Goal: Task Accomplishment & Management: Manage account settings

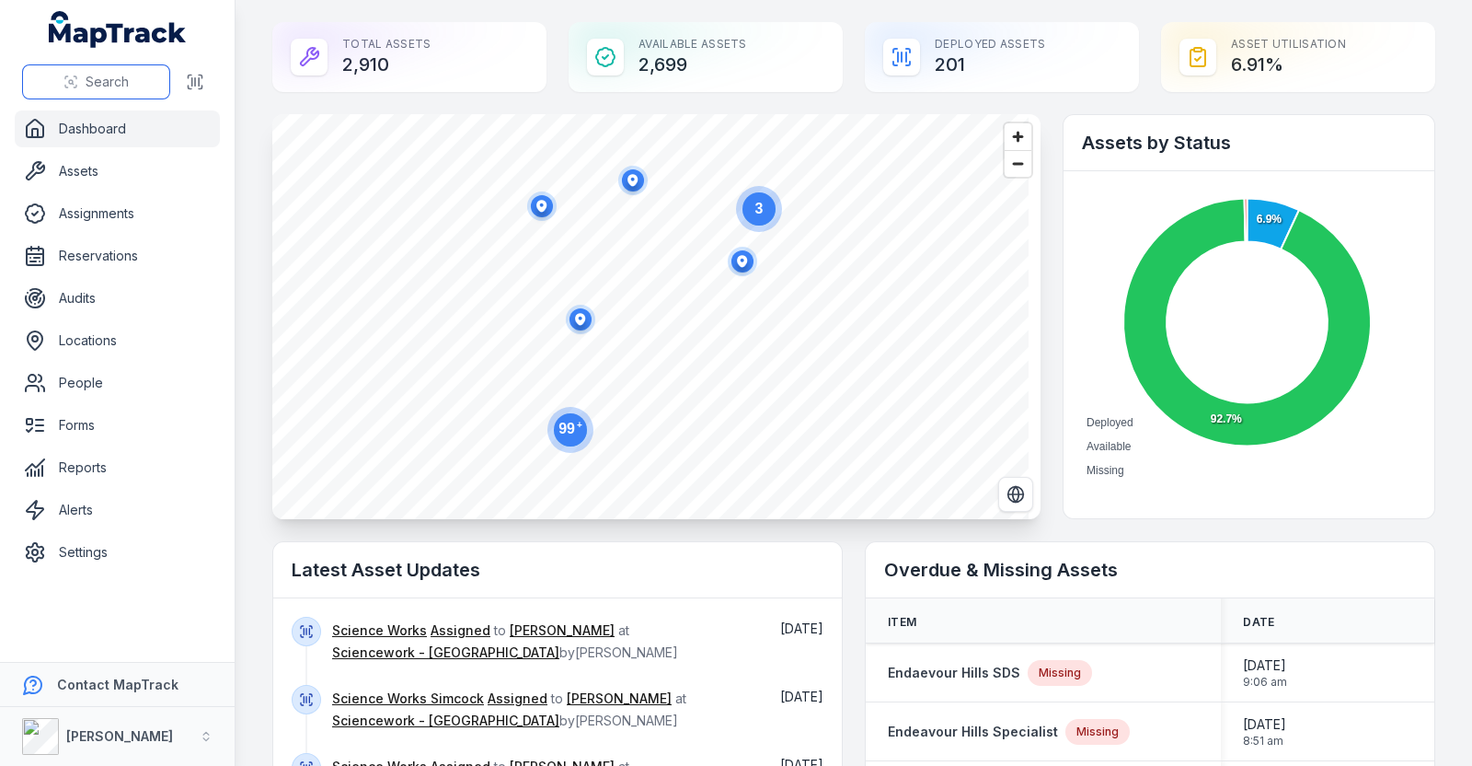
click at [132, 86] on button "Search" at bounding box center [96, 81] width 148 height 35
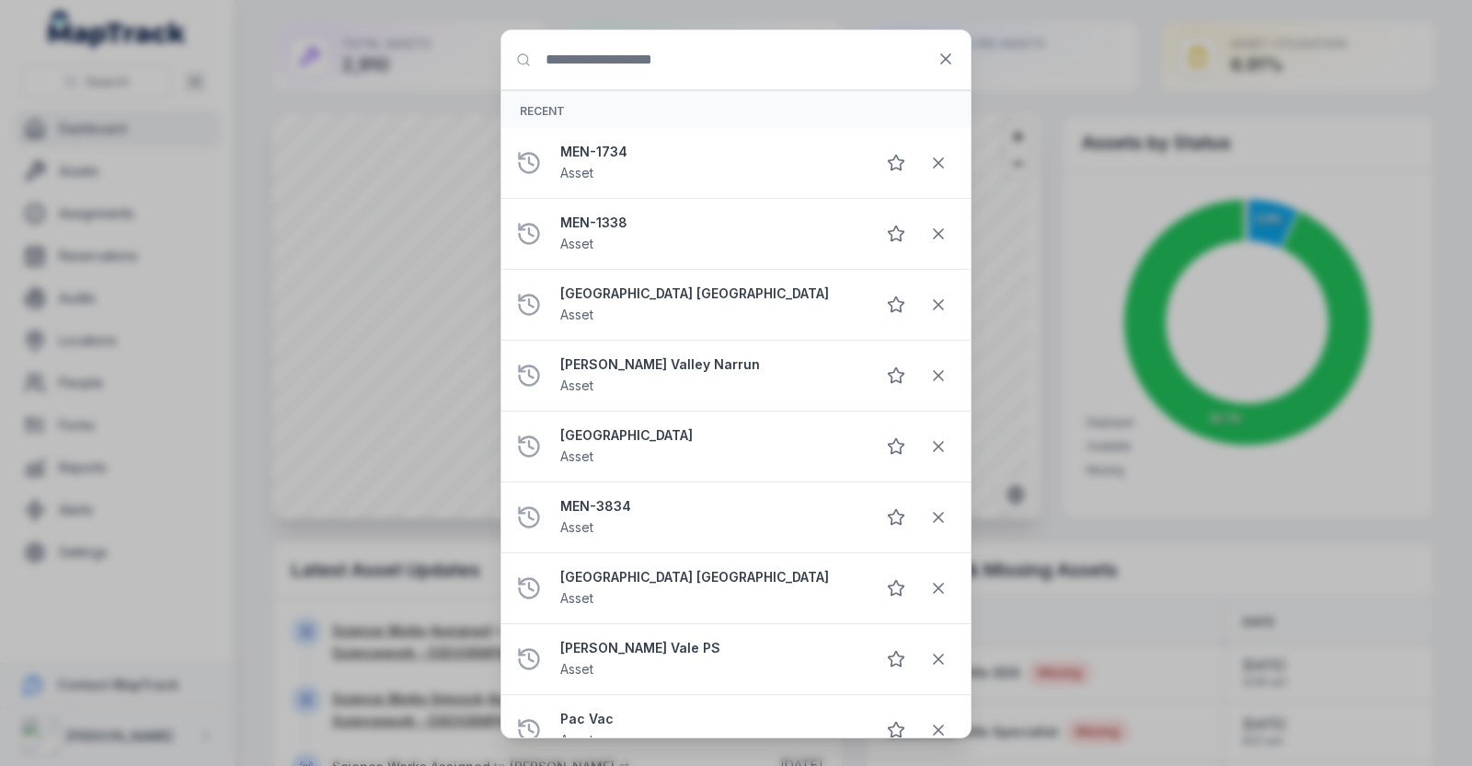
click at [656, 51] on input "Search for anything" at bounding box center [735, 59] width 469 height 59
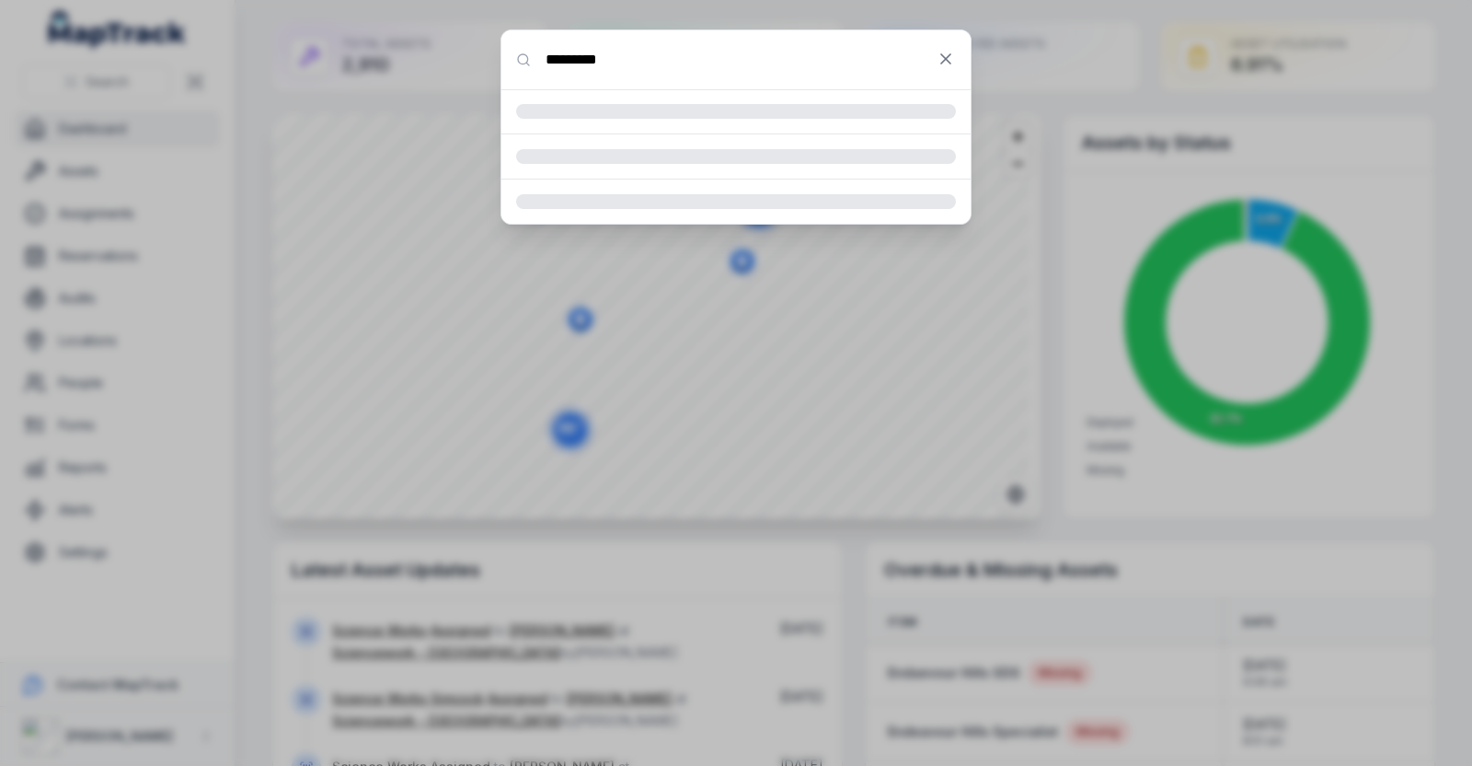
type input "*********"
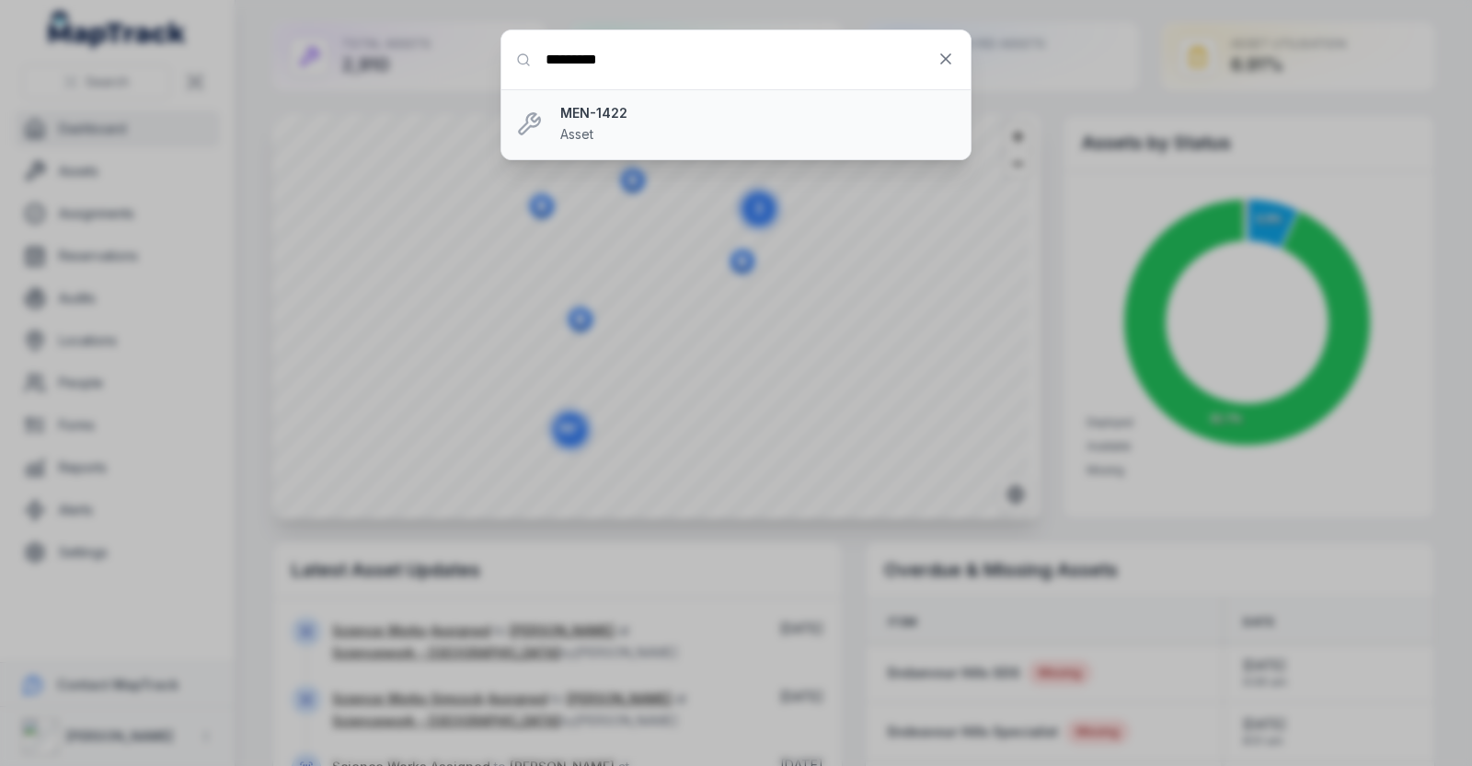
click at [648, 131] on div "MEN-1422 Asset" at bounding box center [758, 124] width 396 height 40
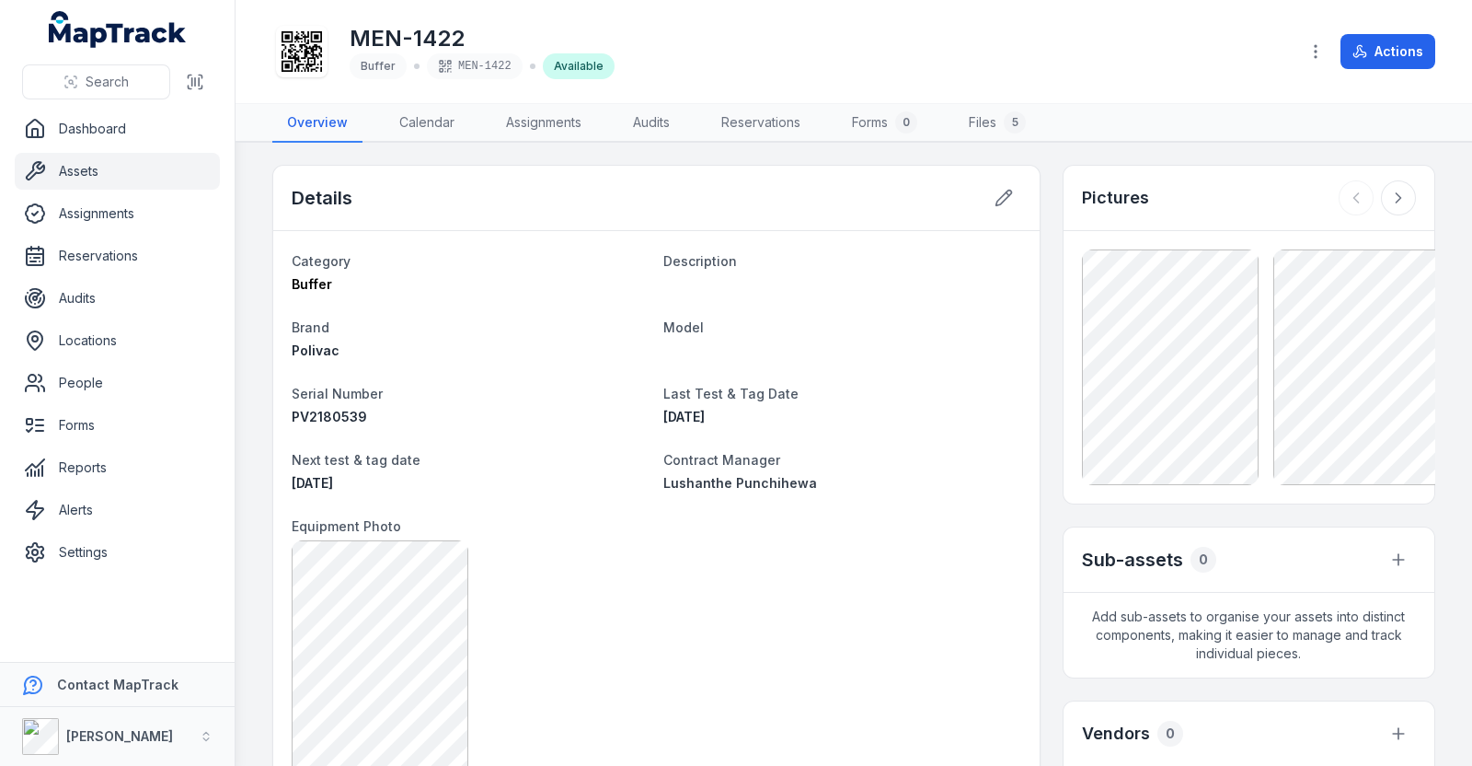
click at [289, 57] on icon at bounding box center [302, 51] width 40 height 40
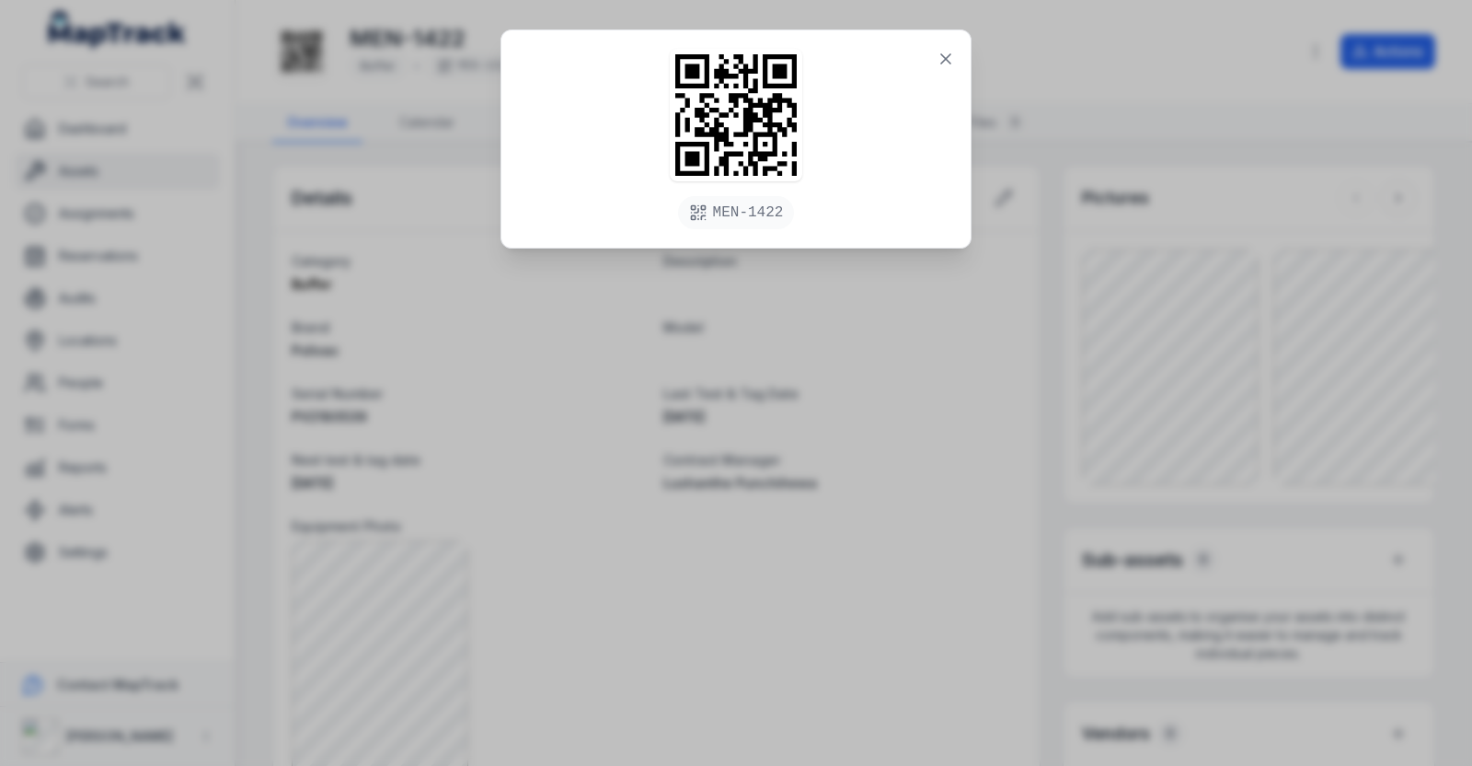
drag, startPoint x: 1088, startPoint y: 415, endPoint x: 1067, endPoint y: 419, distance: 20.6
click at [1087, 416] on div "MEN-1422" at bounding box center [736, 383] width 1472 height 766
click at [846, 531] on div "MEN-1422" at bounding box center [736, 383] width 1472 height 766
click at [945, 70] on button at bounding box center [945, 58] width 35 height 35
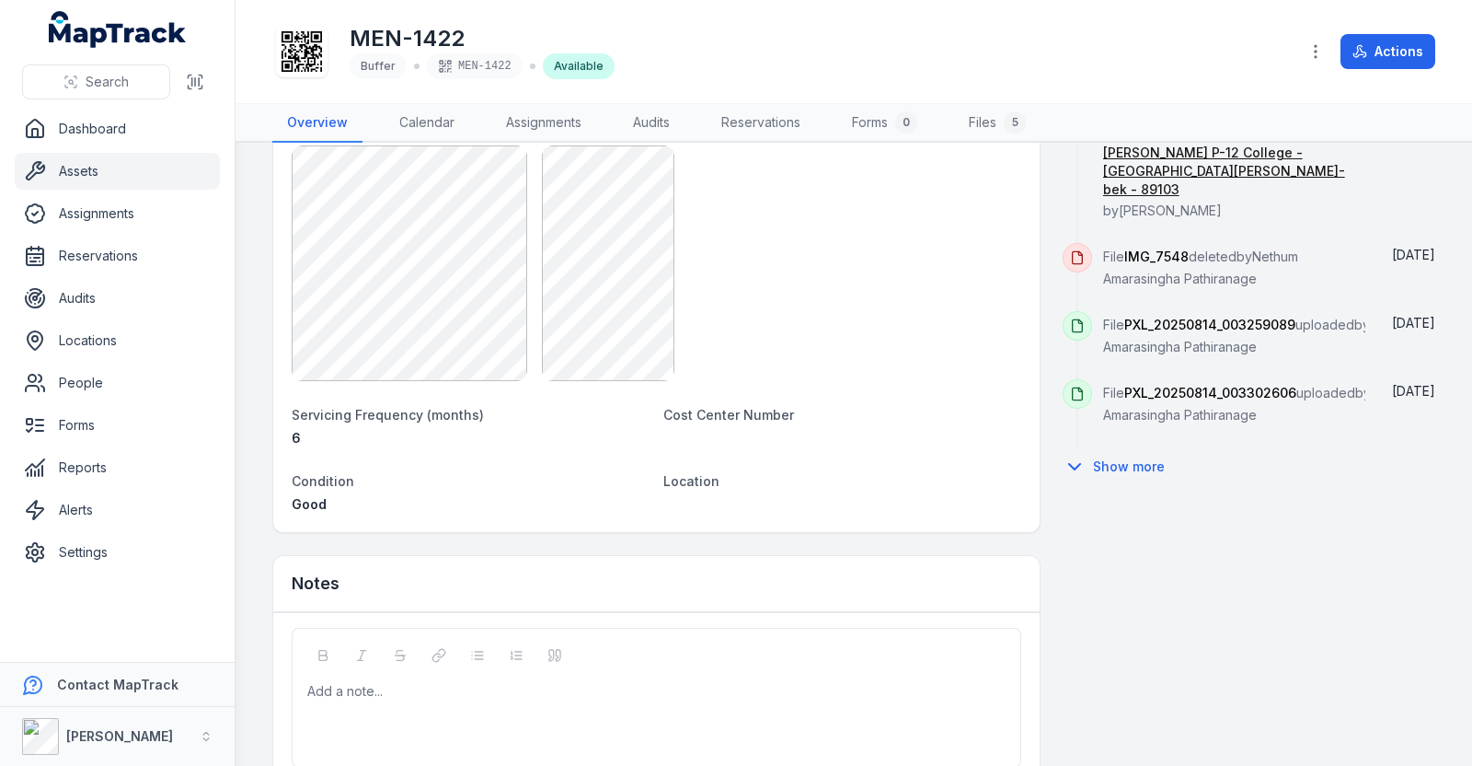
scroll to position [925, 0]
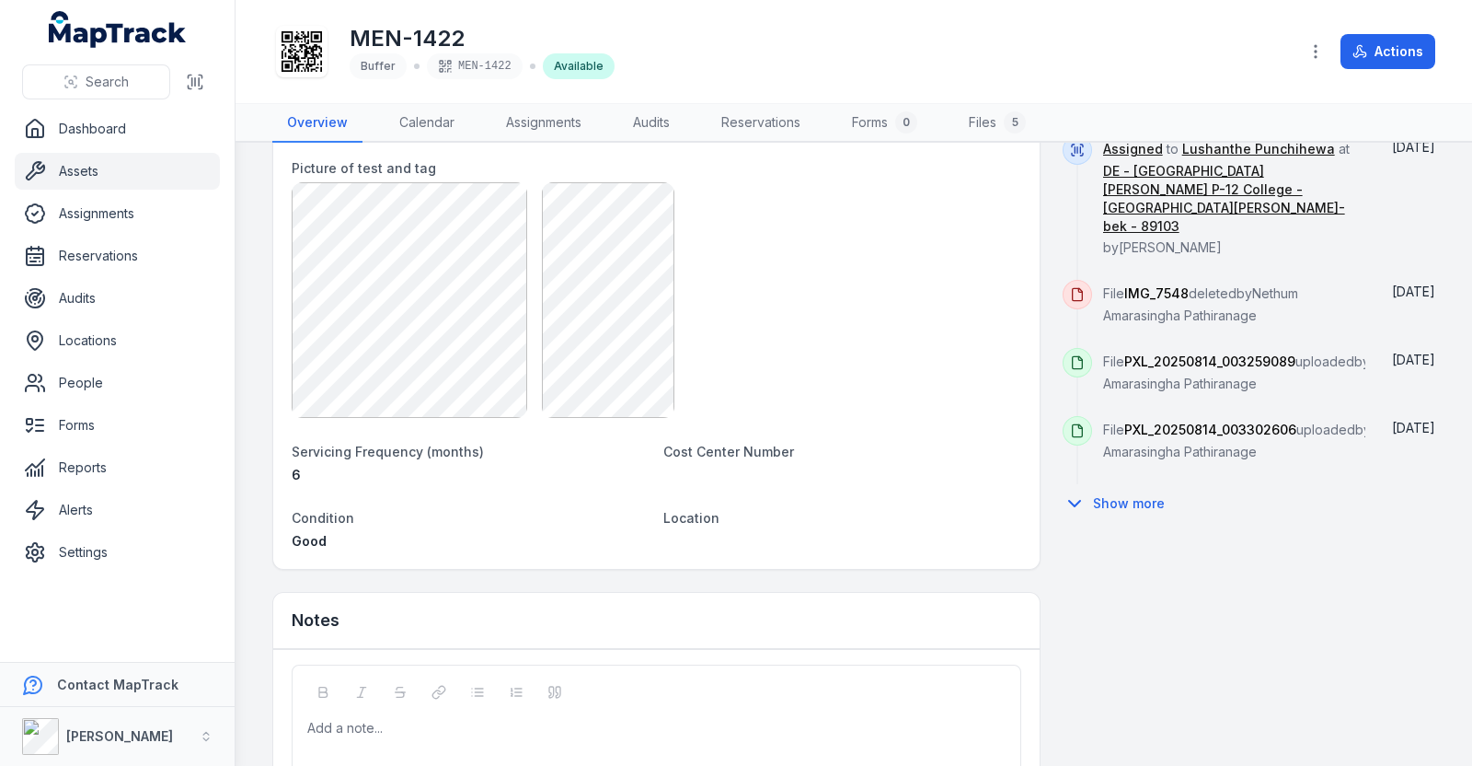
click at [692, 523] on dt "Location" at bounding box center [841, 517] width 357 height 22
click at [697, 537] on div "Location" at bounding box center [841, 528] width 357 height 44
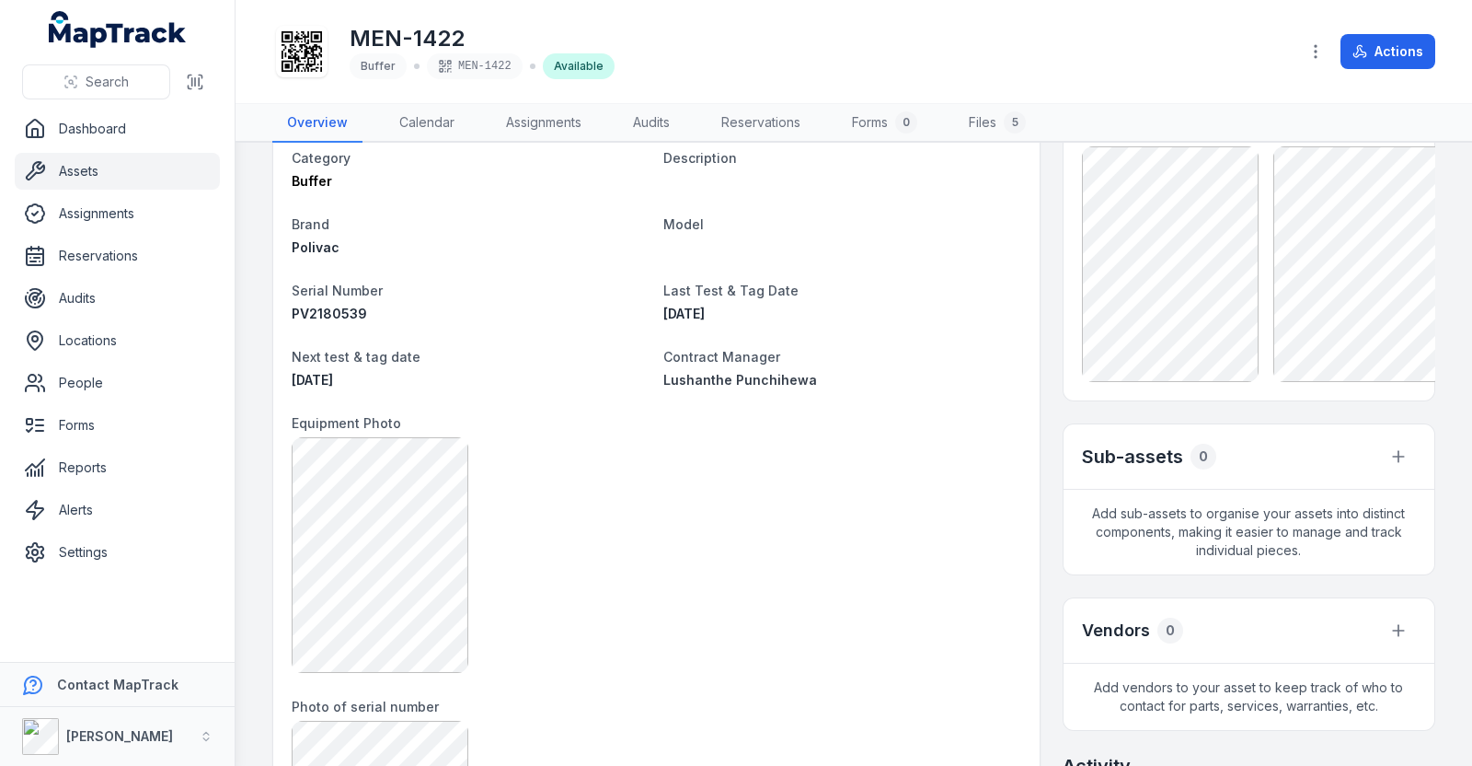
scroll to position [0, 0]
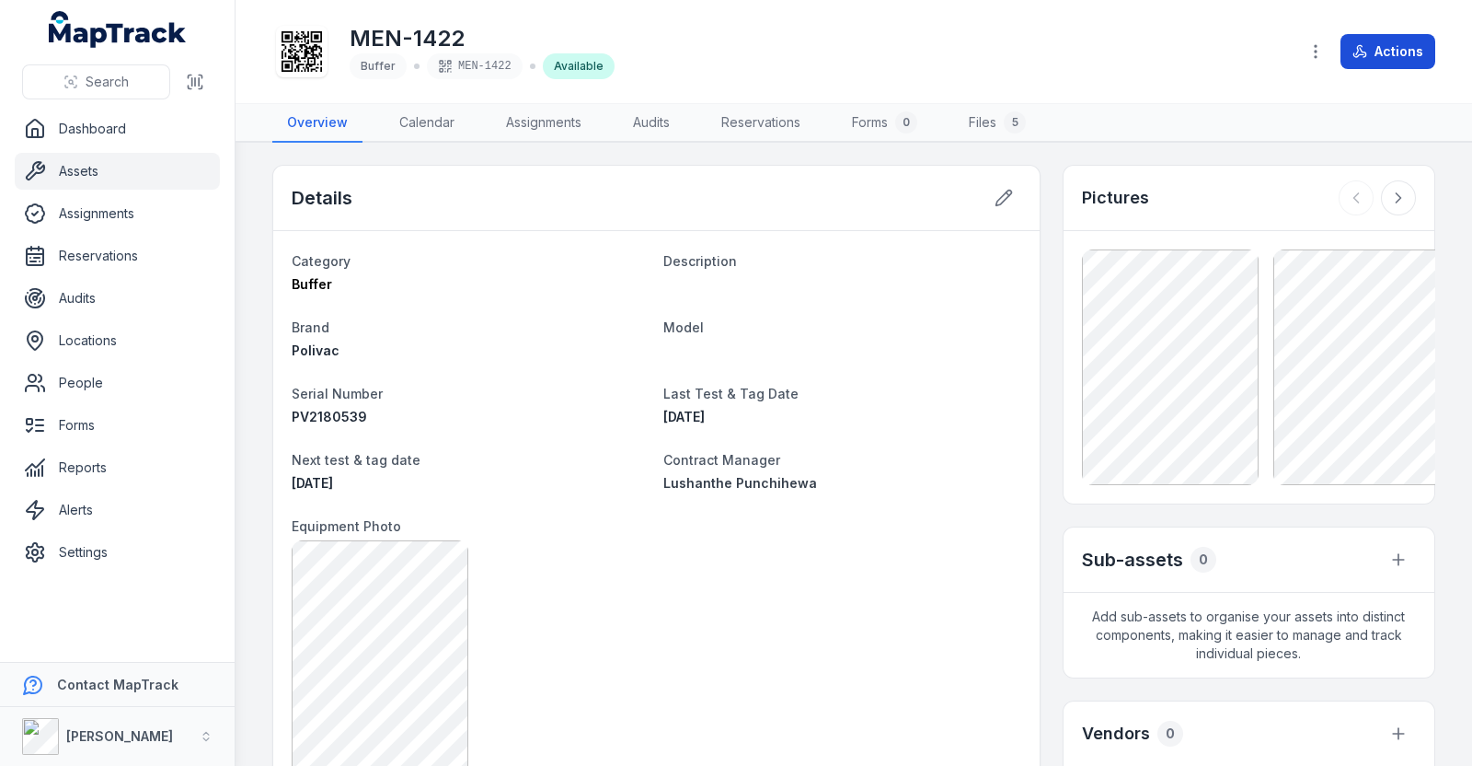
click at [1391, 52] on button "Actions" at bounding box center [1388, 51] width 95 height 35
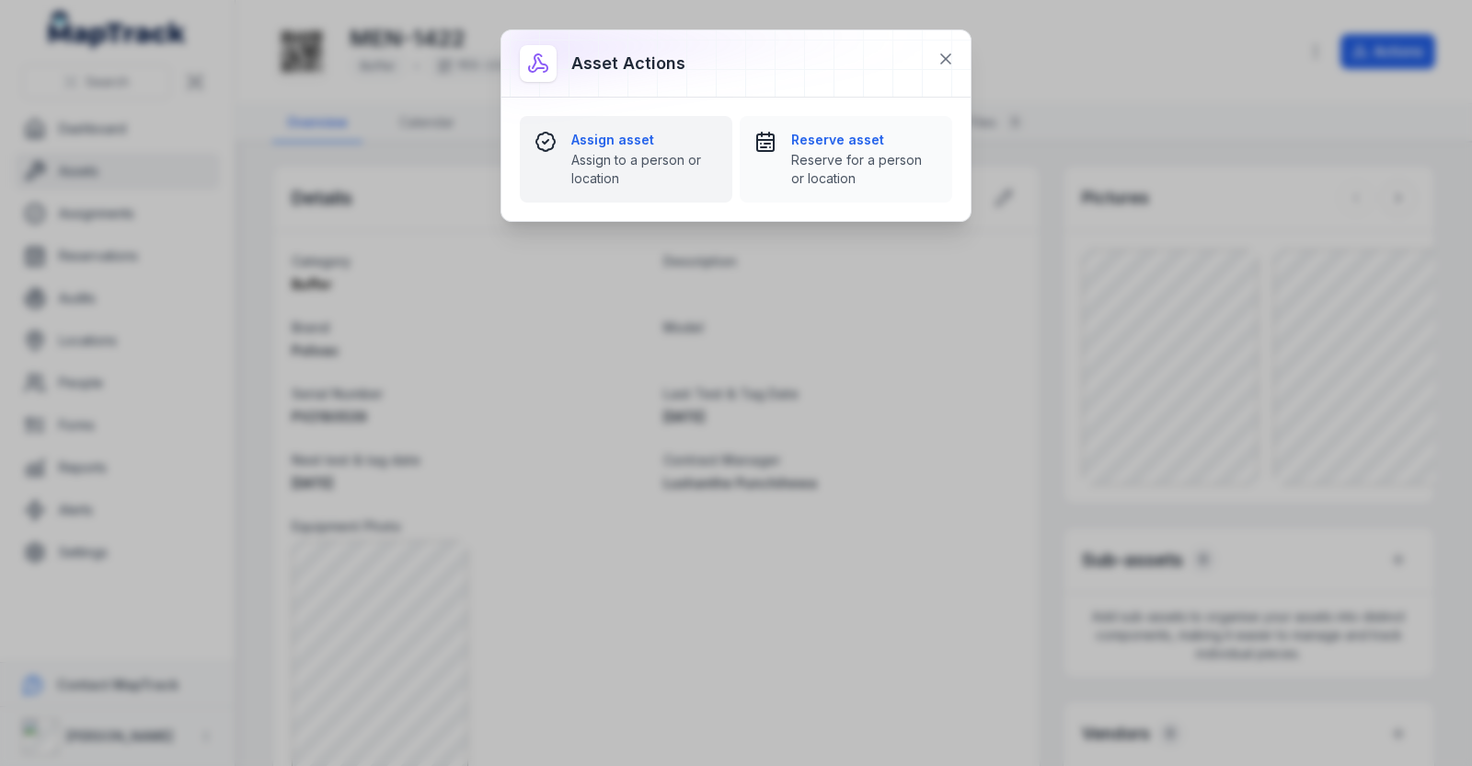
click at [636, 184] on span "Assign to a person or location" at bounding box center [644, 169] width 146 height 37
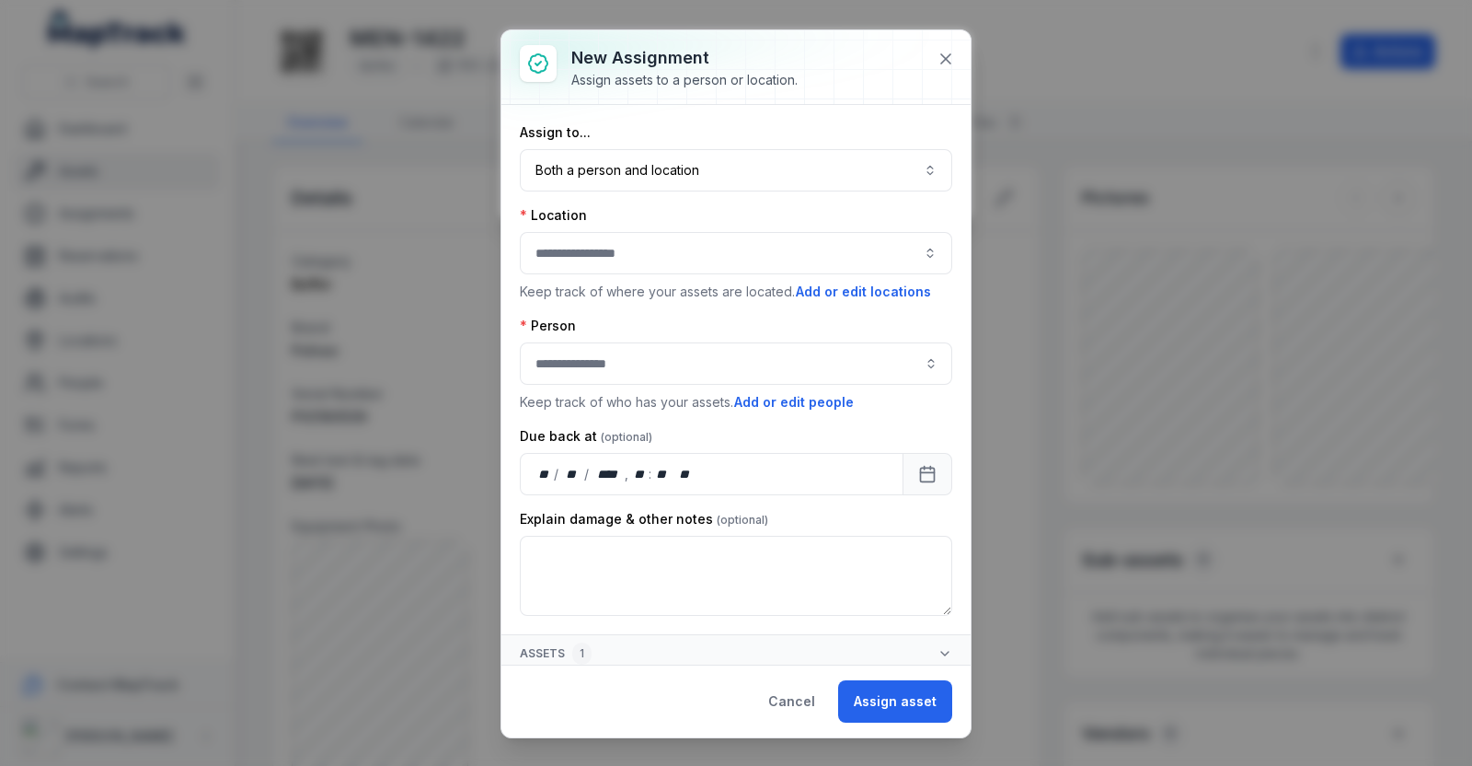
click at [638, 257] on button "button" at bounding box center [736, 253] width 432 height 42
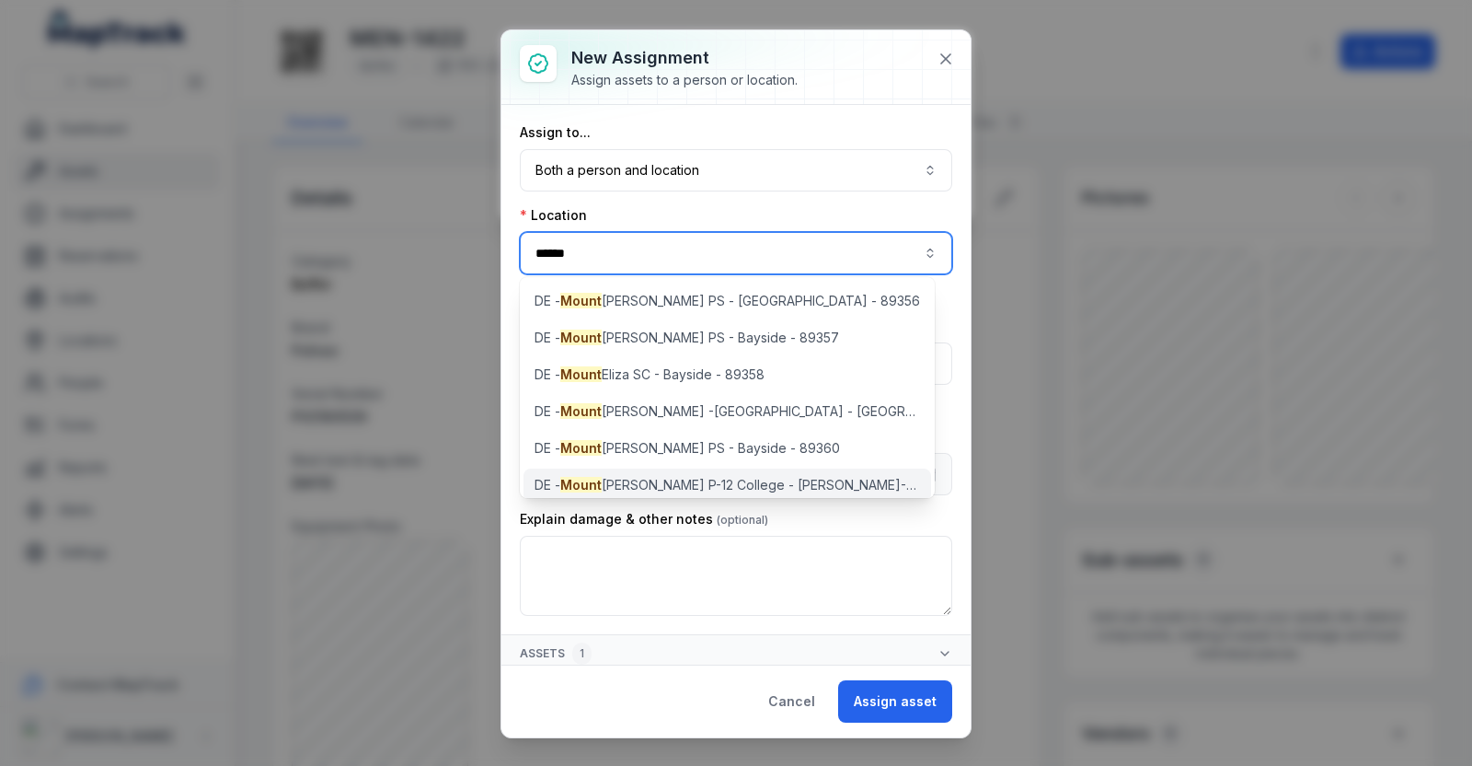
type input "*****"
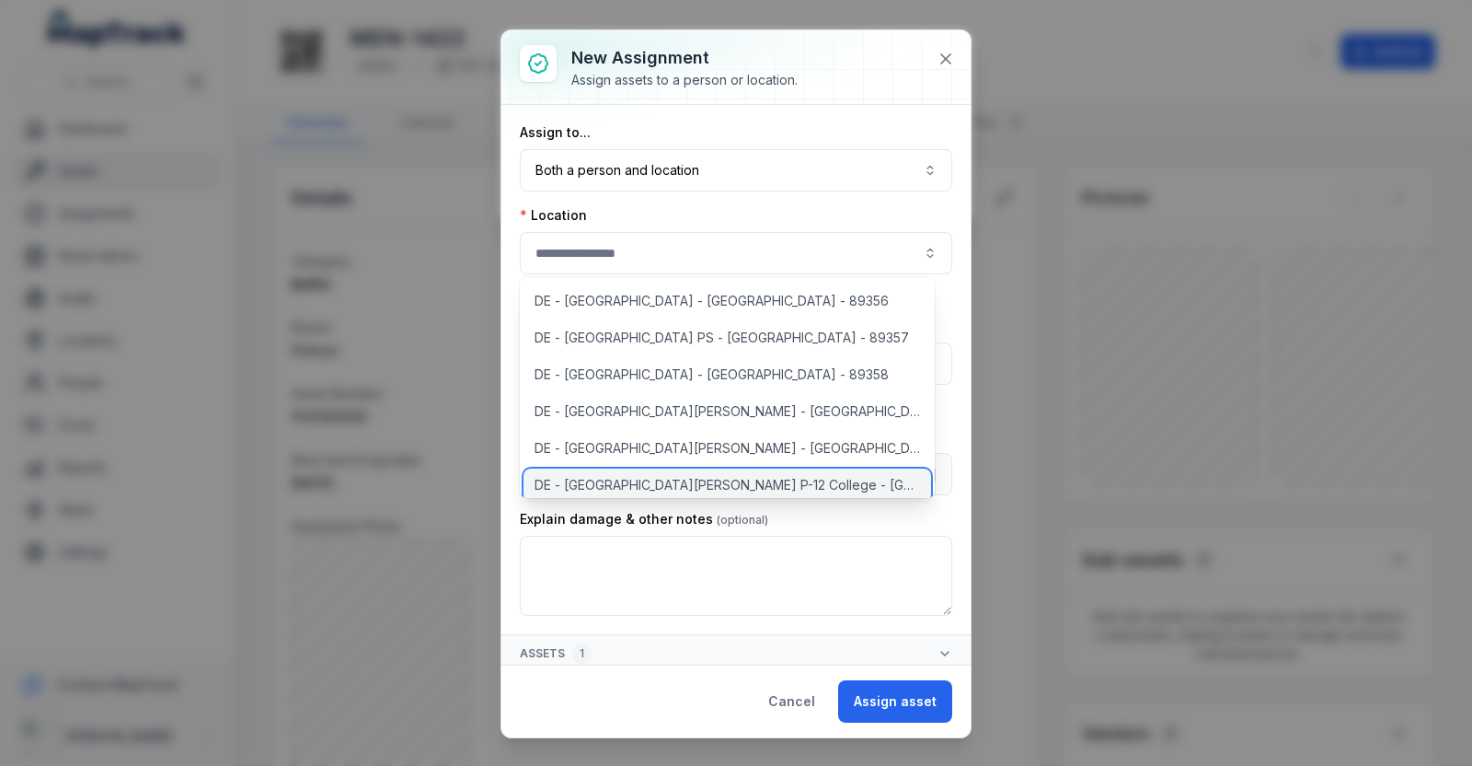
click at [593, 484] on span "DE - [GEOGRAPHIC_DATA][PERSON_NAME] P-12 College - [GEOGRAPHIC_DATA][PERSON_NAM…" at bounding box center [728, 485] width 386 height 18
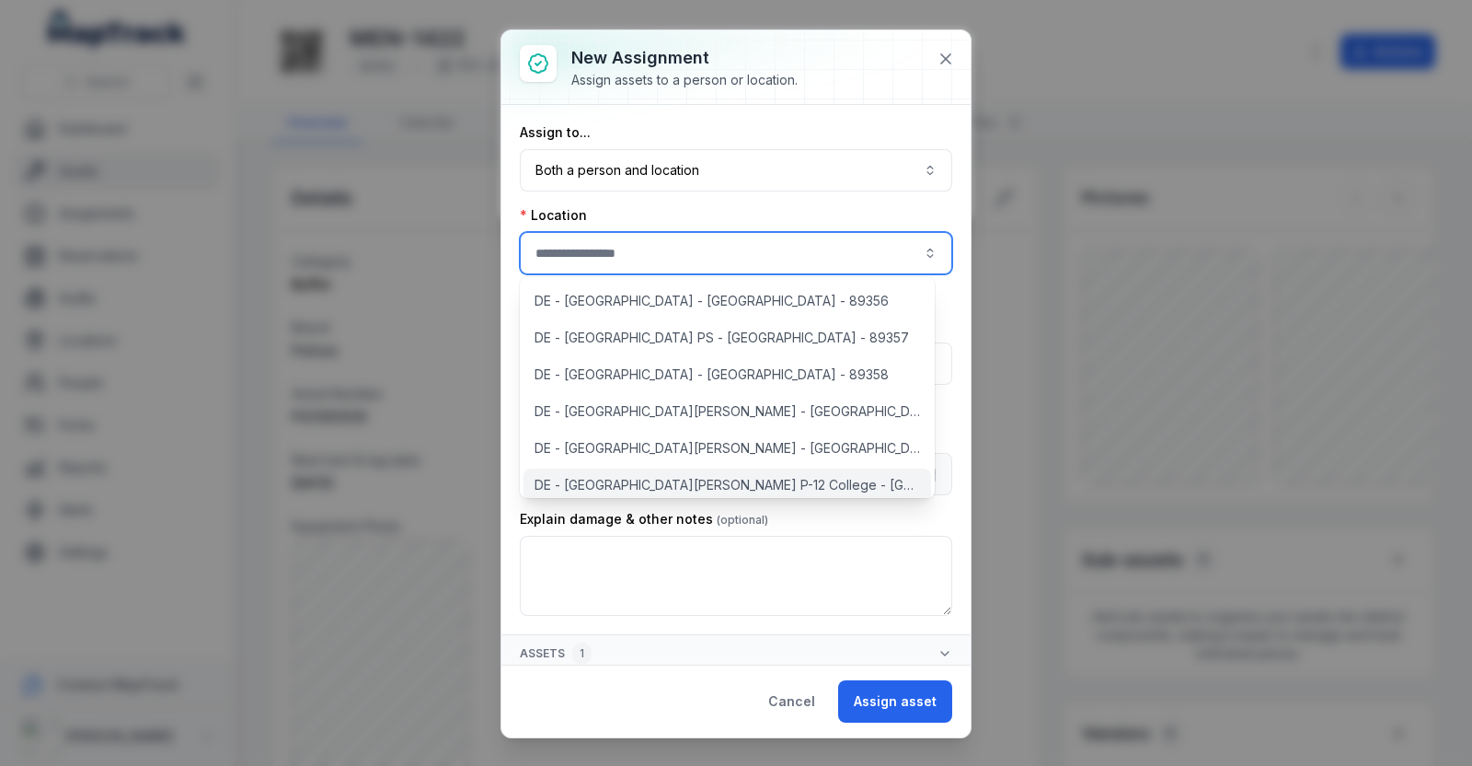
type input "**********"
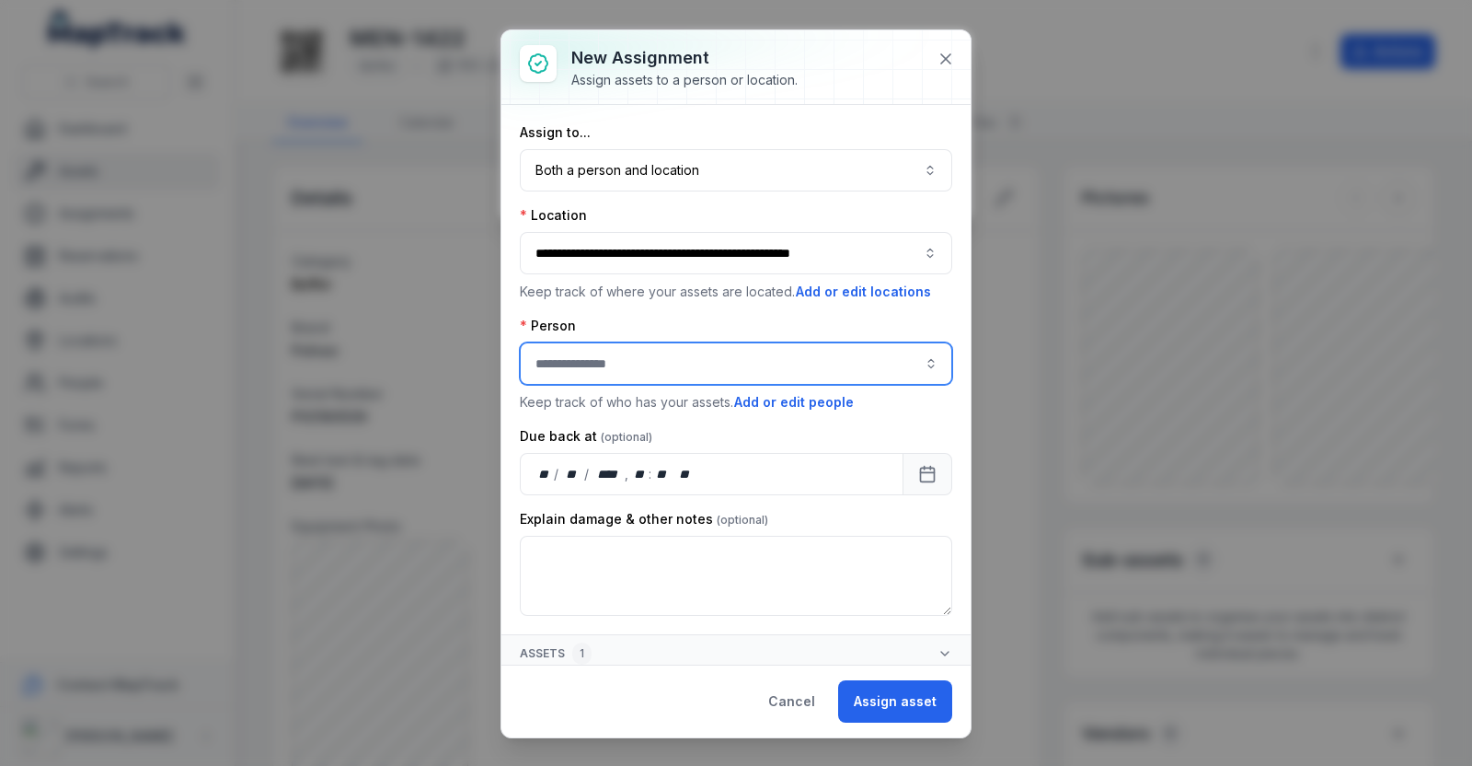
click at [630, 374] on input "assignment-add:person-label" at bounding box center [736, 363] width 432 height 42
click at [643, 404] on span "Lushanthe Punchihewa" at bounding box center [608, 411] width 139 height 18
type input "**********"
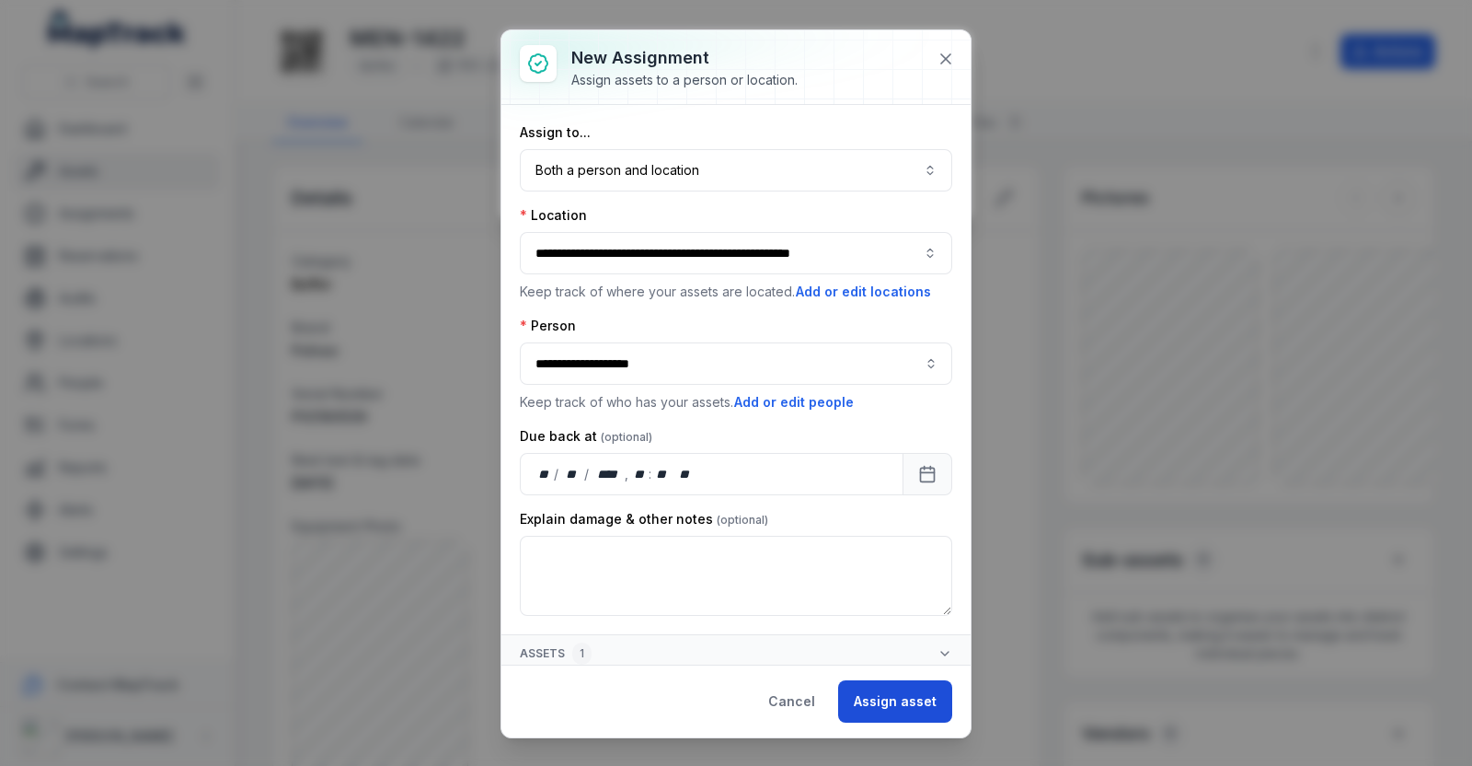
click at [906, 702] on button "Assign asset" at bounding box center [895, 701] width 114 height 42
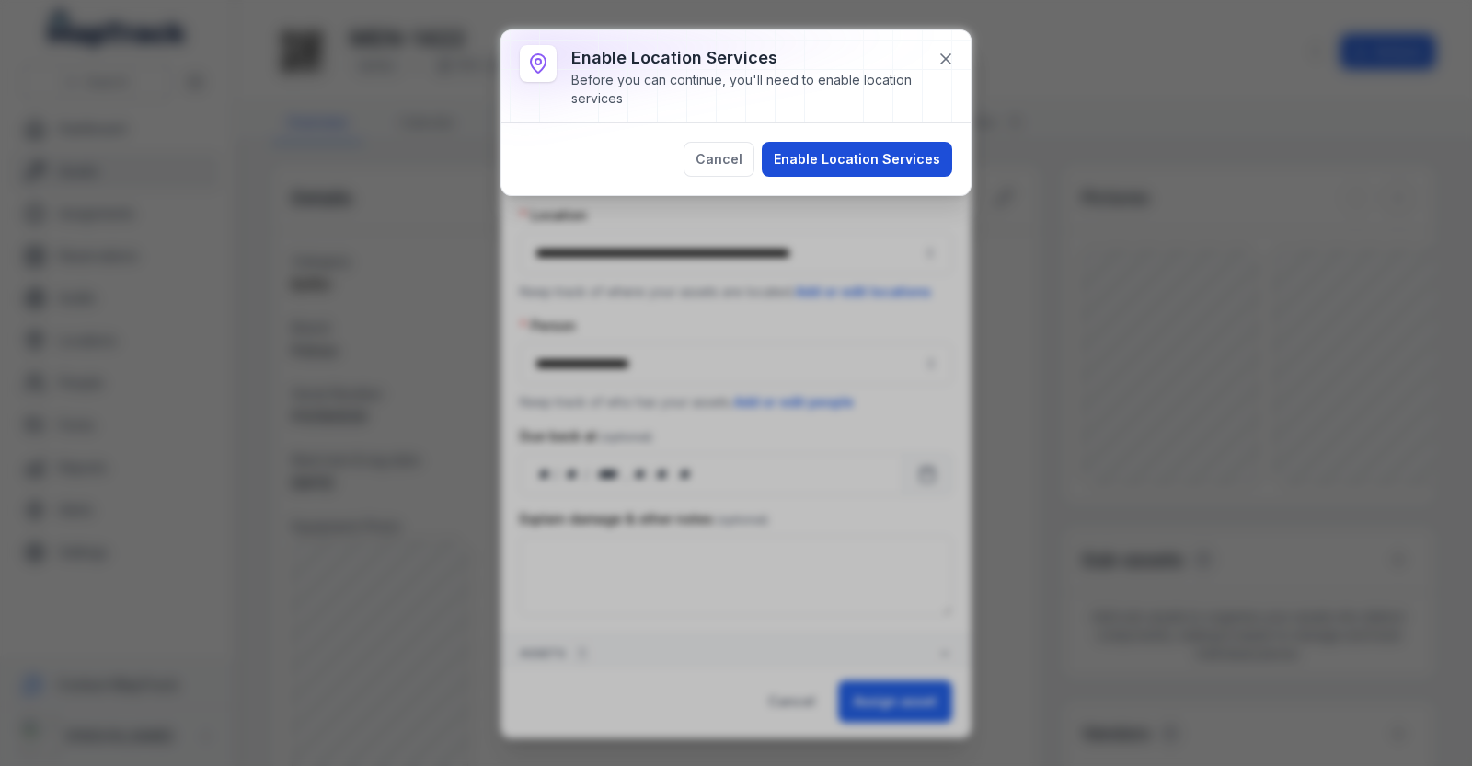
click at [838, 169] on button "Enable Location Services" at bounding box center [857, 159] width 190 height 35
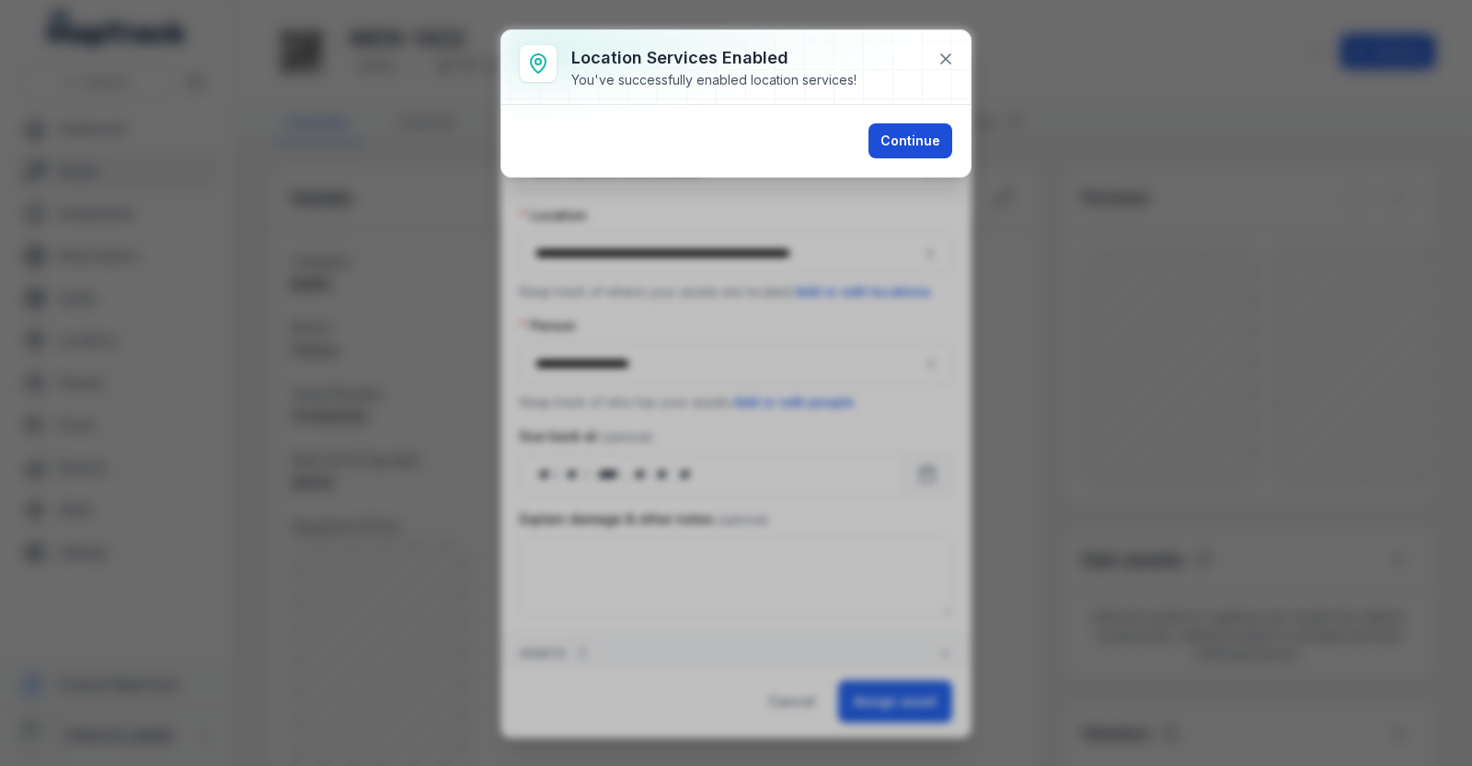
click at [915, 148] on button "Continue" at bounding box center [911, 140] width 84 height 35
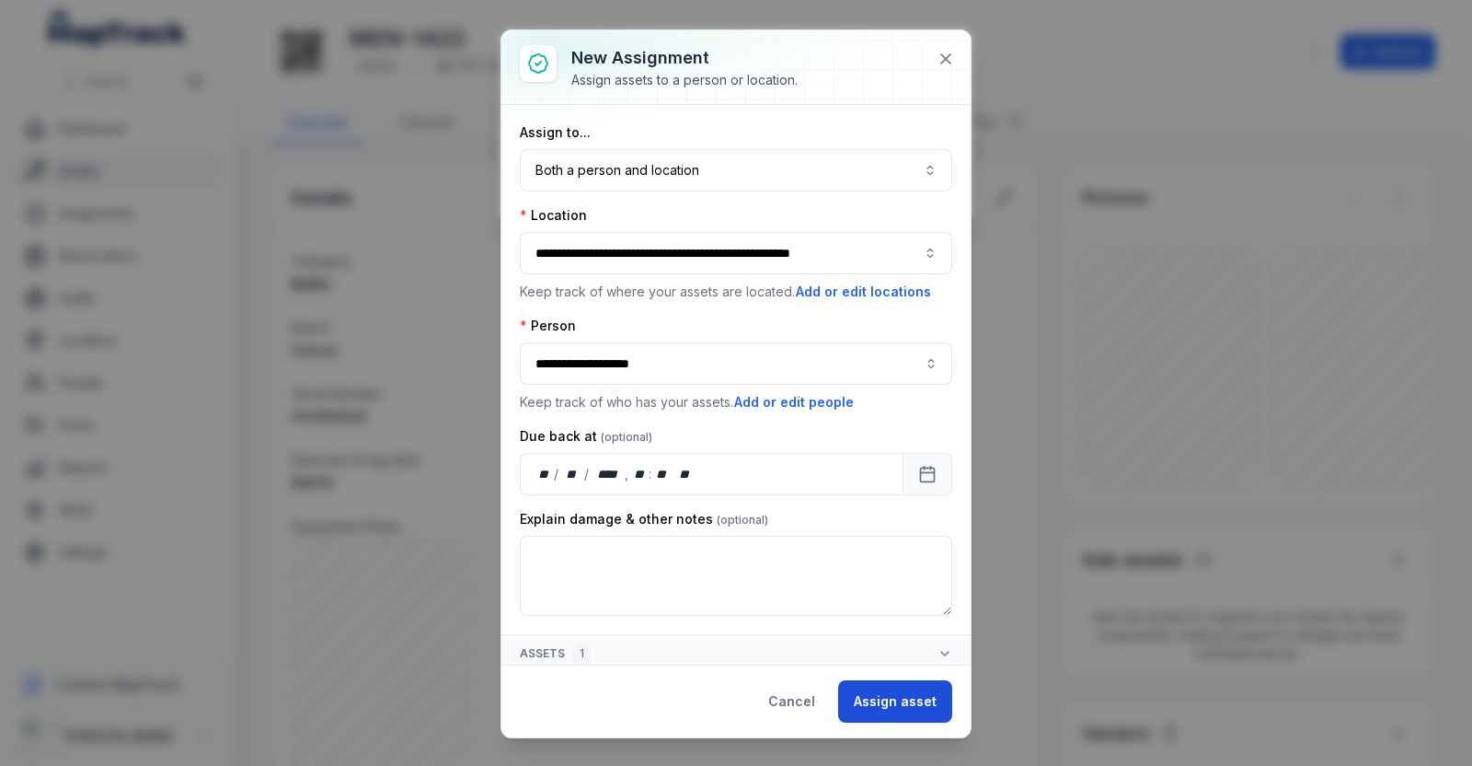
click at [900, 696] on button "Assign asset" at bounding box center [895, 701] width 114 height 42
